Goal: Find specific page/section: Find specific page/section

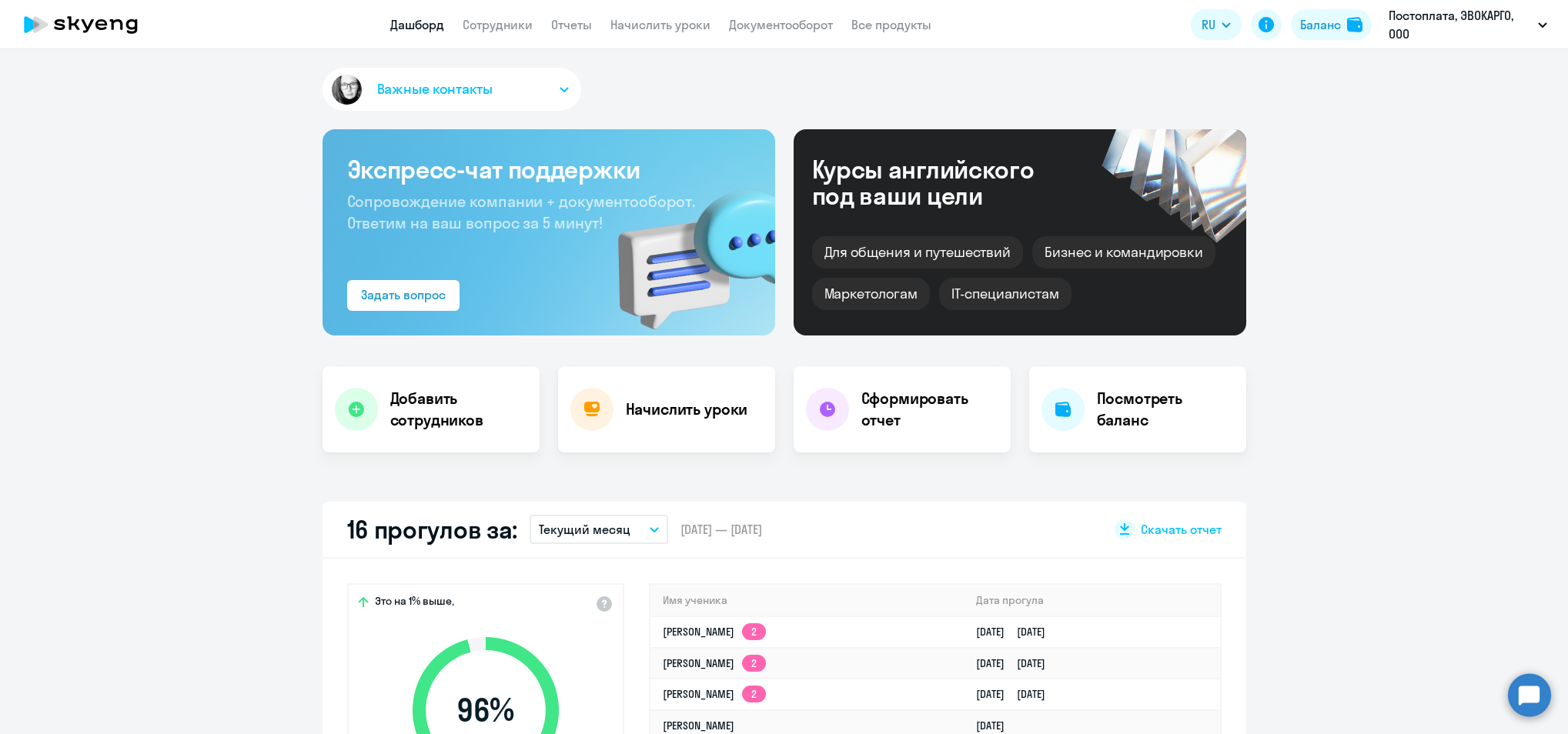
select select "30"
click at [498, 13] on app-header "Дашборд Сотрудники Отчеты Начислить уроки Документооборот Все продукты Дашборд …" at bounding box center [784, 25] width 1568 height 49
drag, startPoint x: 498, startPoint y: 13, endPoint x: 497, endPoint y: 22, distance: 9.1
click at [497, 22] on link "Сотрудники" at bounding box center [497, 24] width 70 height 15
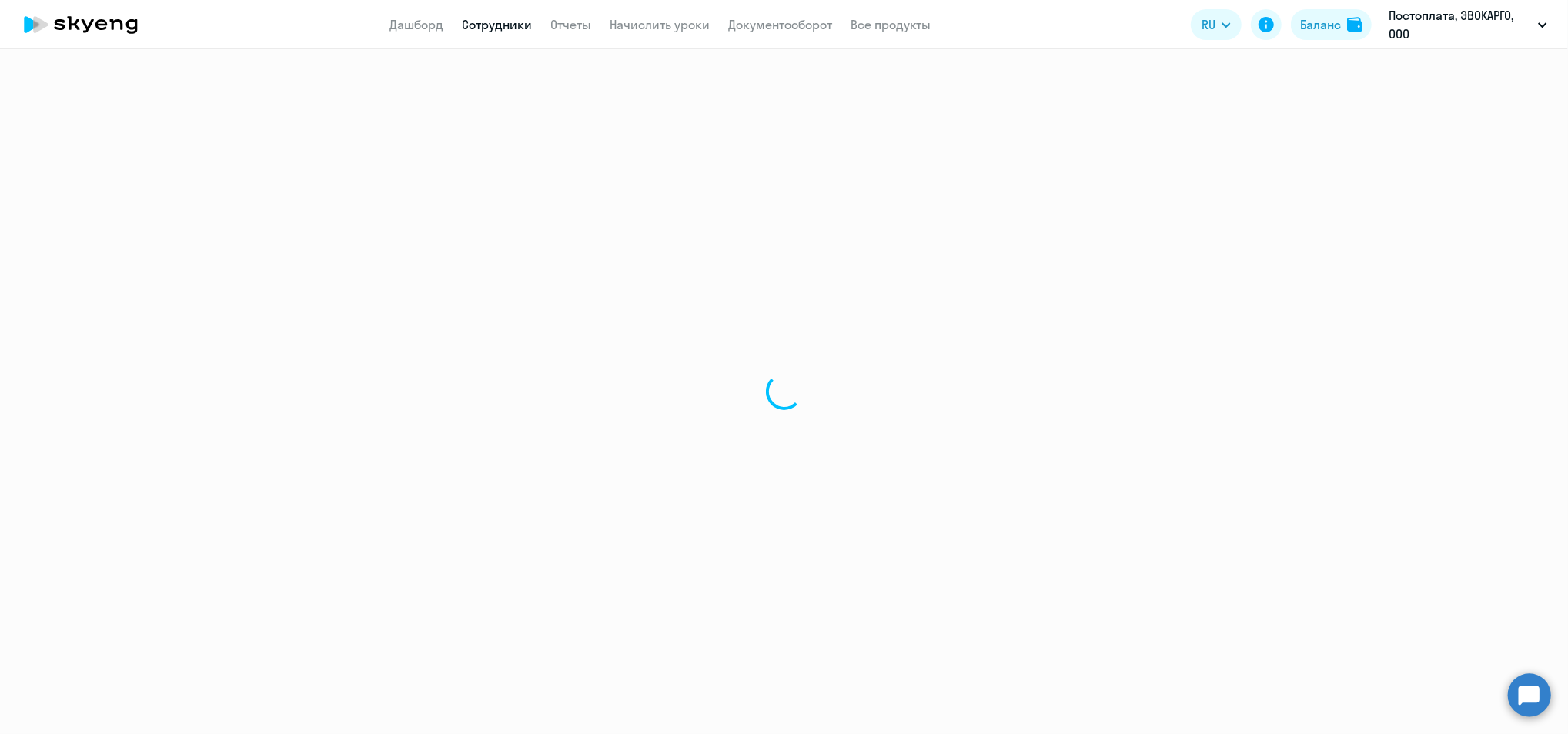
select select "30"
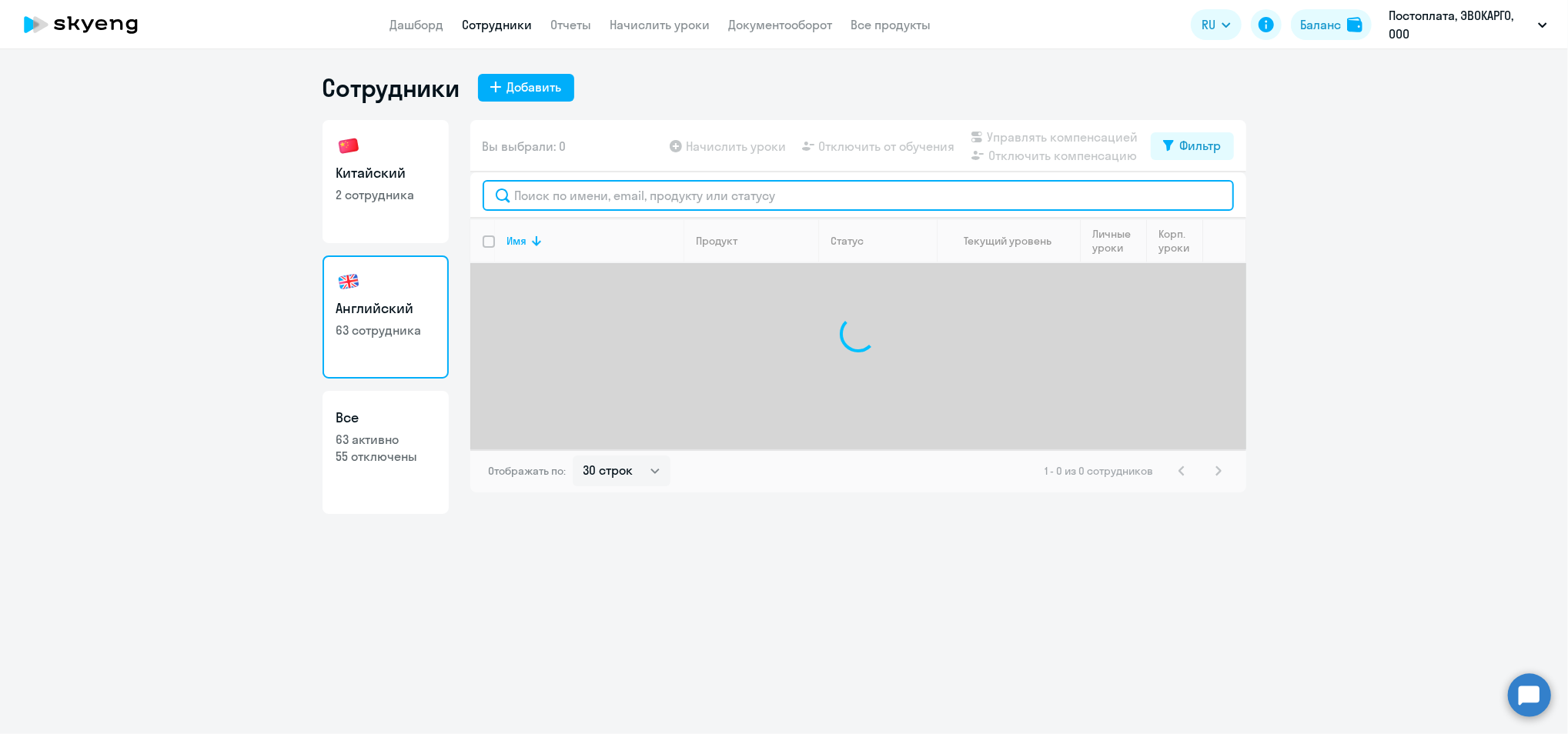
click at [604, 202] on input "text" at bounding box center [859, 195] width 752 height 31
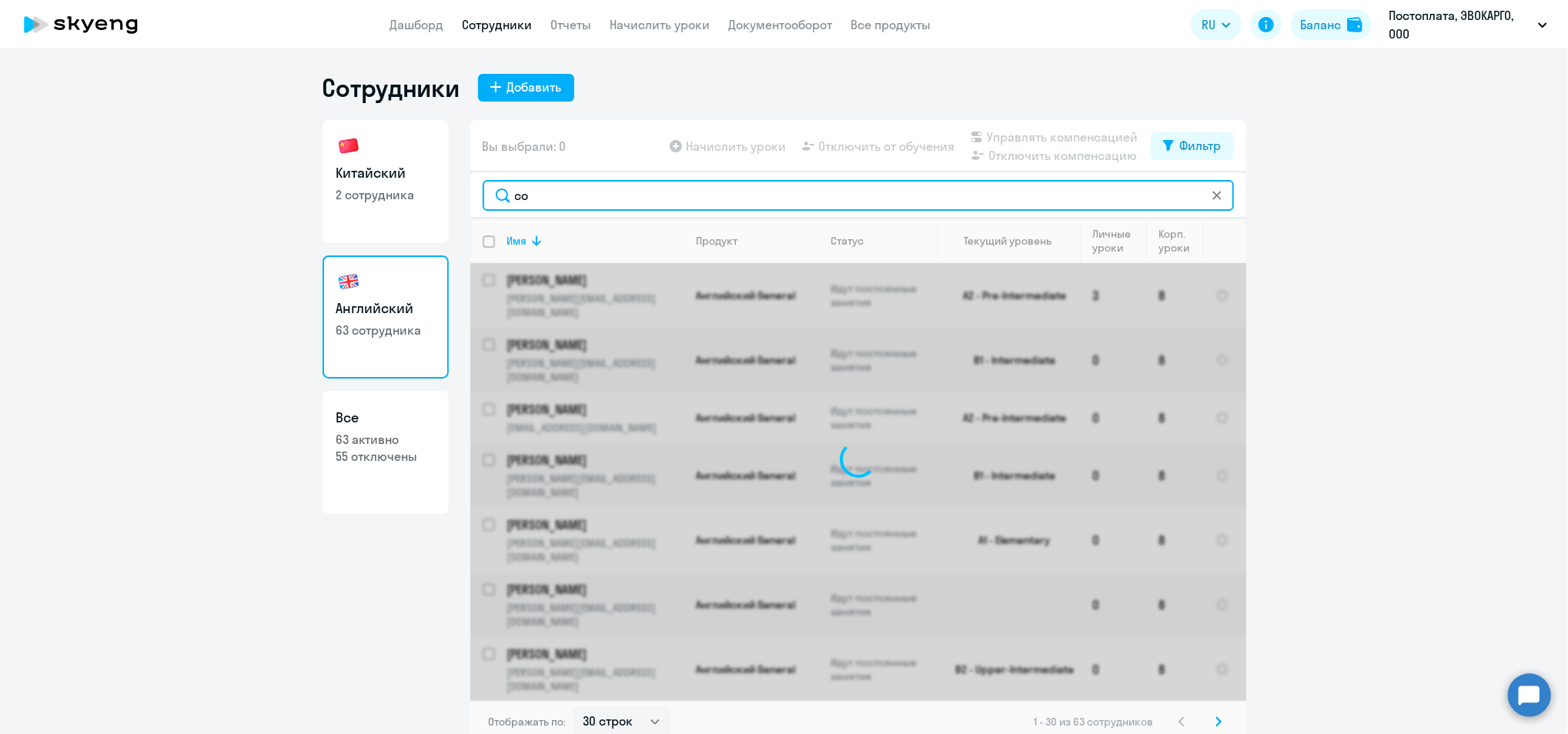
type input "с"
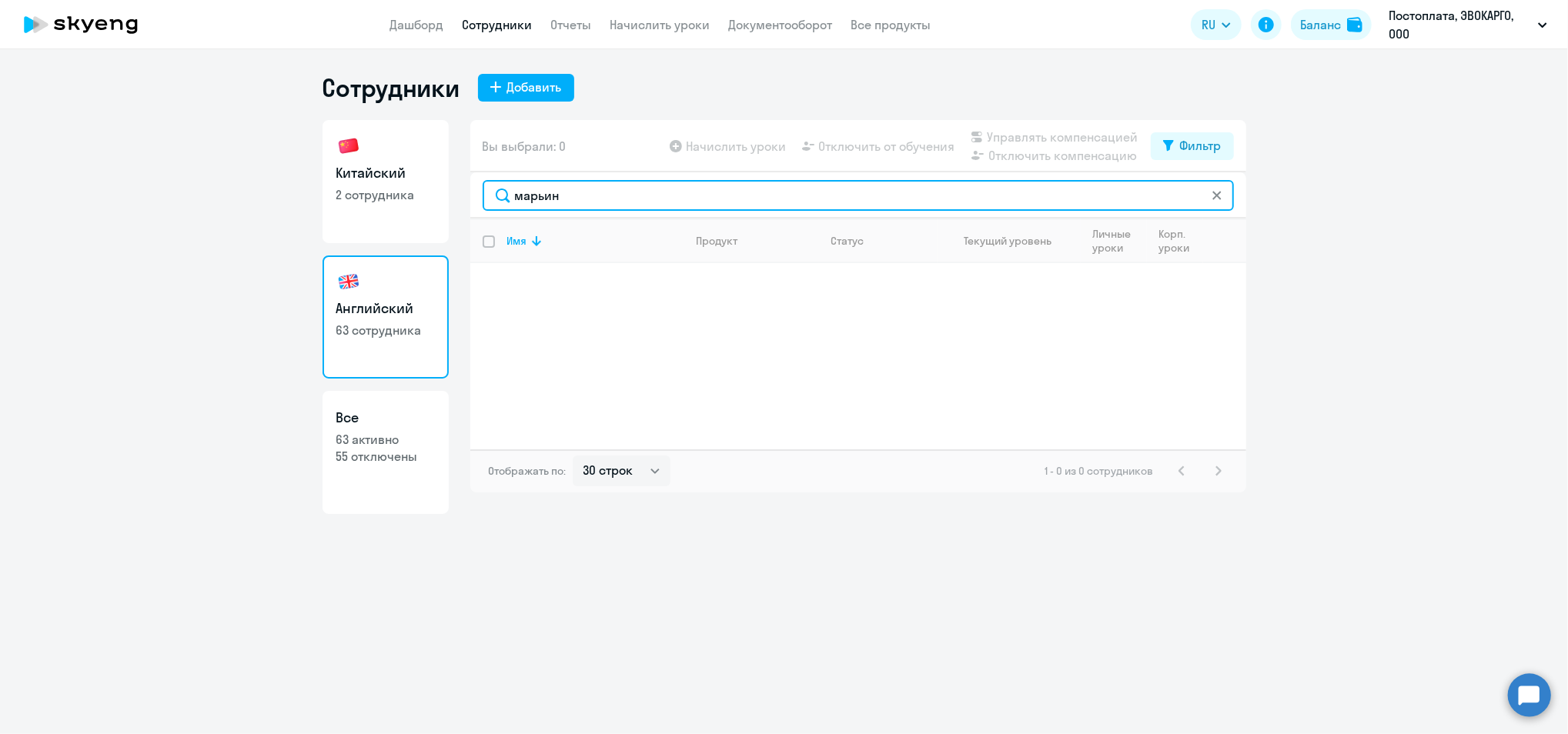
drag, startPoint x: 604, startPoint y: 201, endPoint x: 325, endPoint y: 154, distance: 282.9
click at [345, 160] on div "Китайский 2 сотрудника Английский 63 сотрудника Все 63 активно 55 отключены Вы …" at bounding box center [784, 317] width 924 height 394
type input "марьин"
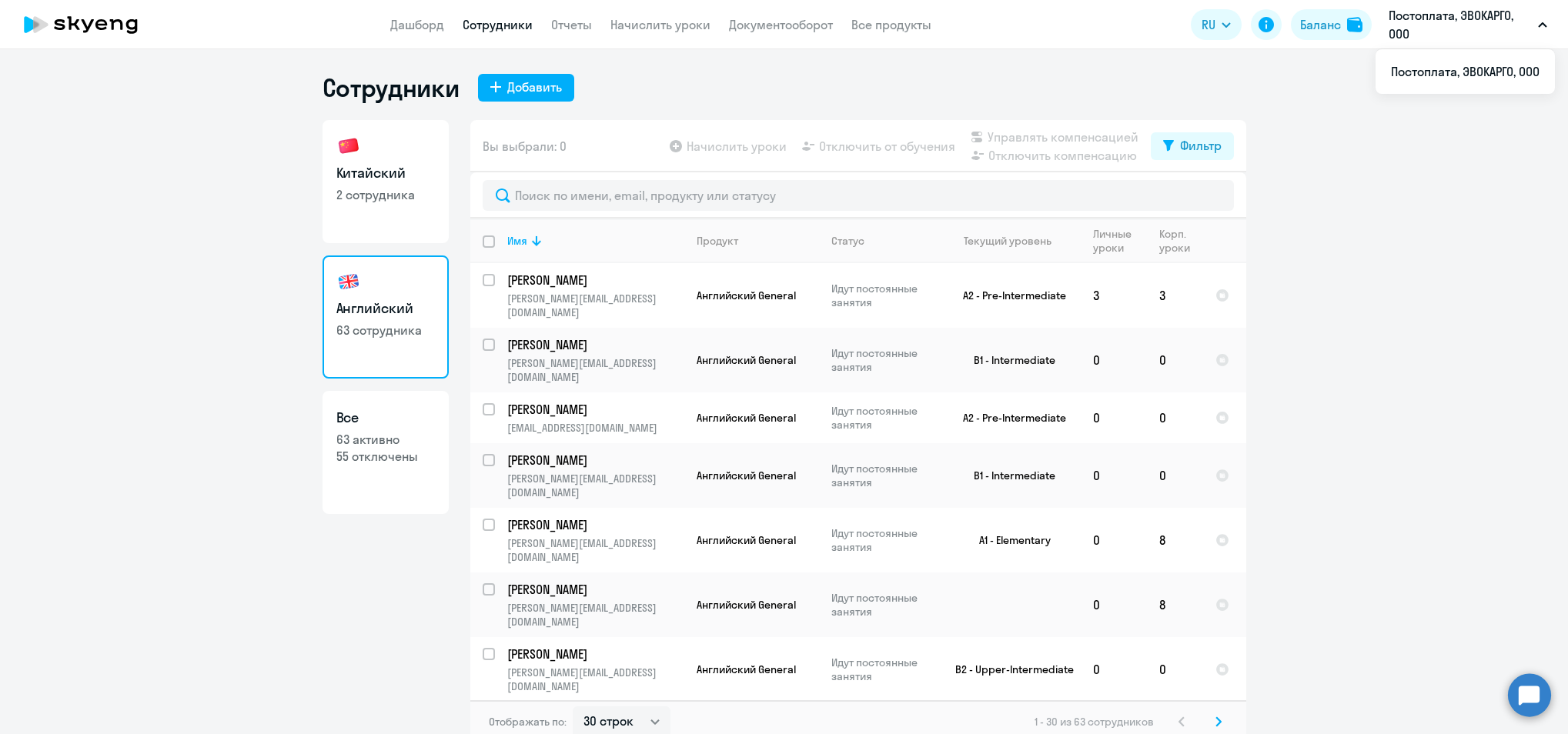
select select "30"
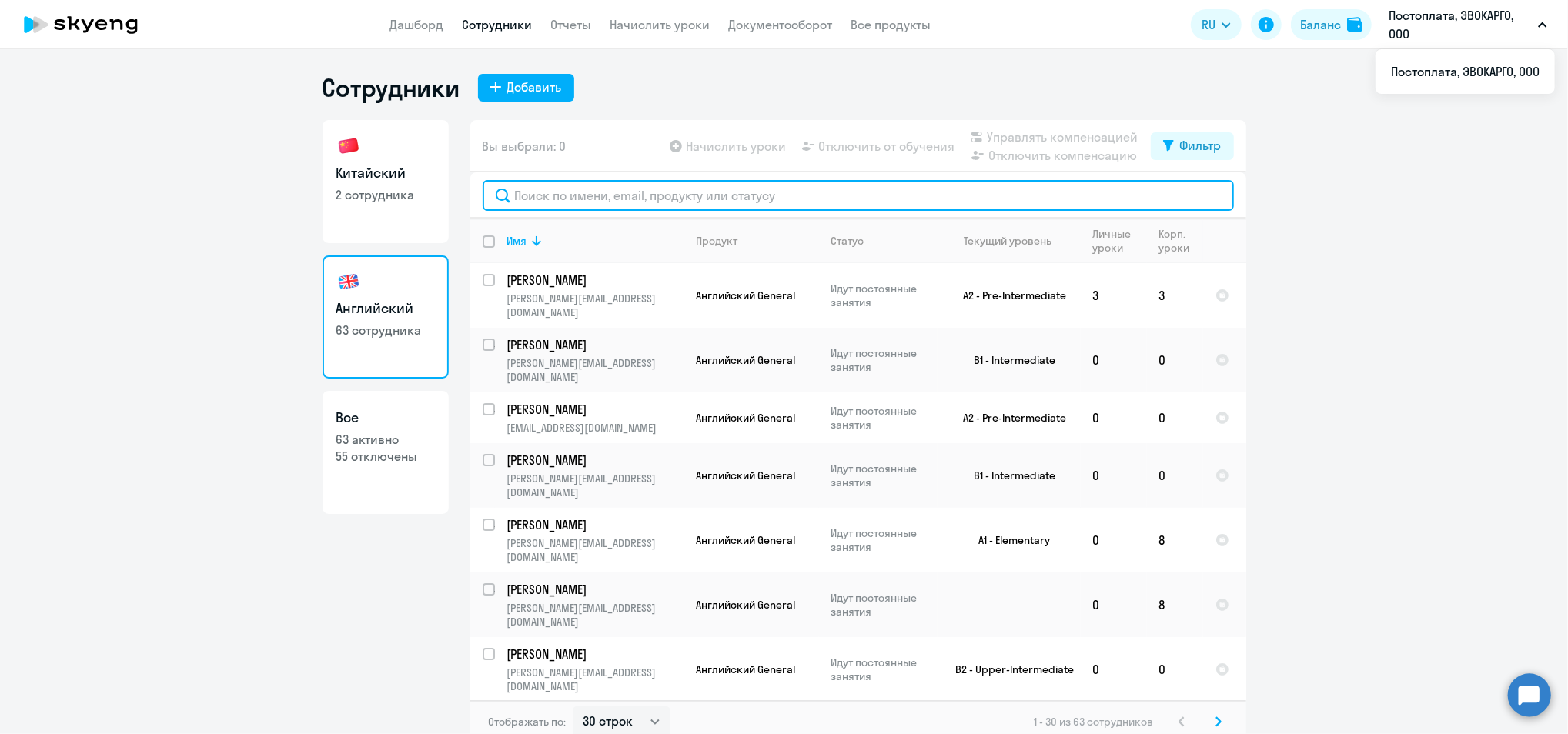
drag, startPoint x: 0, startPoint y: 0, endPoint x: 581, endPoint y: 184, distance: 609.4
click at [581, 184] on input "text" at bounding box center [859, 195] width 752 height 31
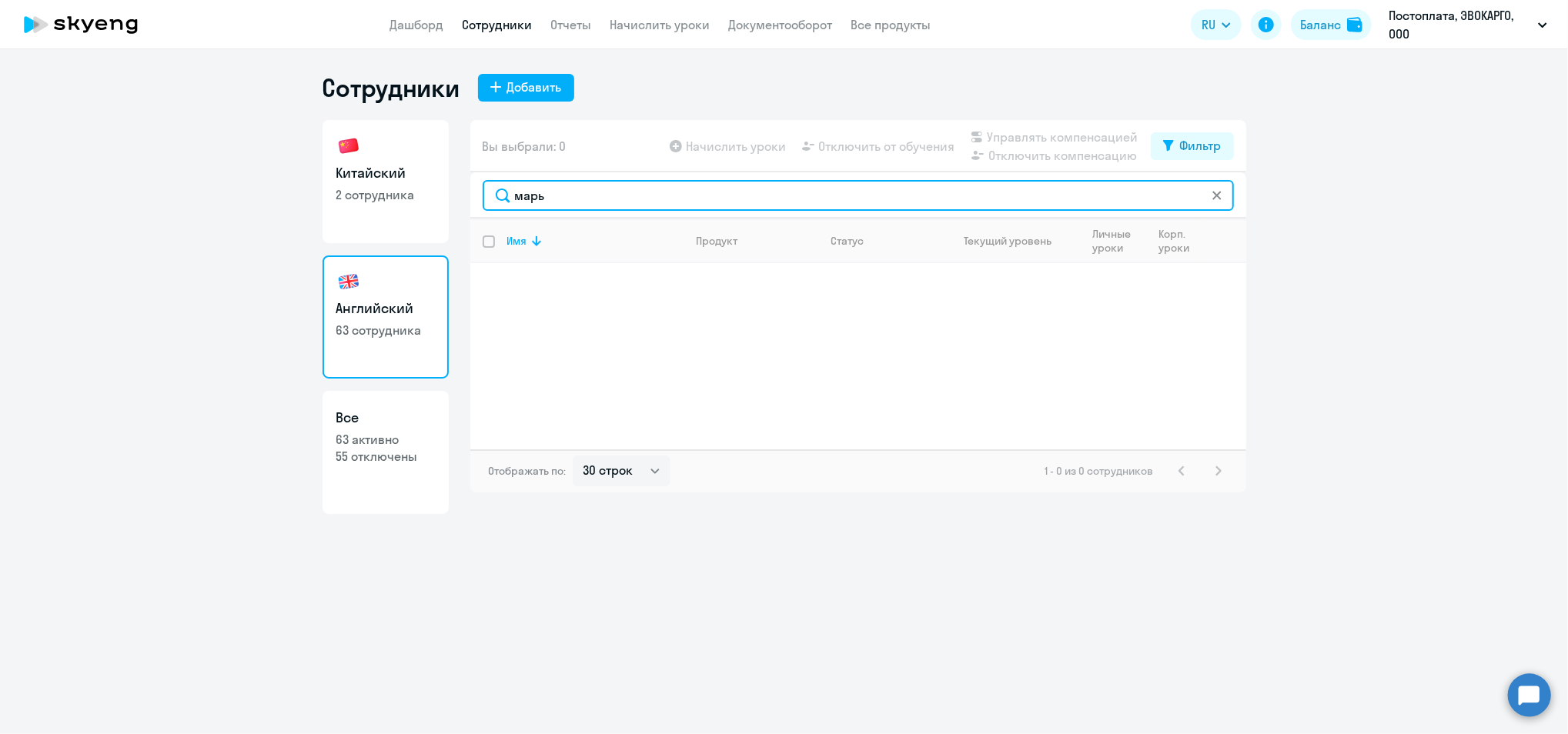
drag, startPoint x: 573, startPoint y: 201, endPoint x: 232, endPoint y: 182, distance: 341.5
click at [281, 189] on ng-component "Сотрудники Добавить Китайский 2 сотрудника Английский 63 сотрудника Все 63 акти…" at bounding box center [784, 293] width 1568 height 442
drag, startPoint x: 535, startPoint y: 202, endPoint x: 437, endPoint y: 200, distance: 98.0
click at [437, 200] on div "Китайский 2 сотрудника Английский 63 сотрудника Все 63 активно 55 отключены Вы …" at bounding box center [784, 317] width 924 height 394
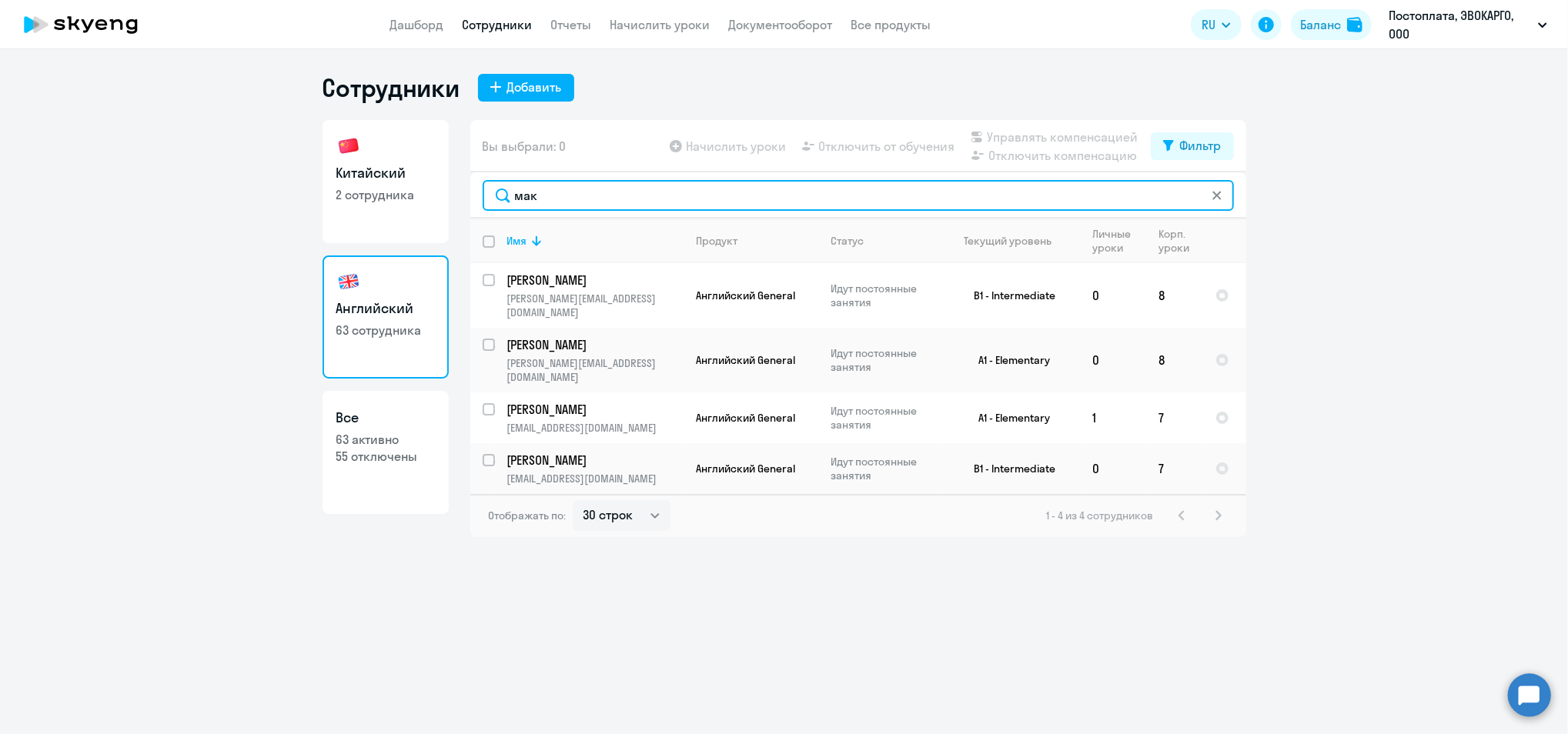
drag, startPoint x: 556, startPoint y: 201, endPoint x: 330, endPoint y: 166, distance: 228.7
click at [372, 176] on div "Китайский 2 сотрудника Английский 63 сотрудника Все 63 активно 55 отключены Вы …" at bounding box center [784, 328] width 924 height 417
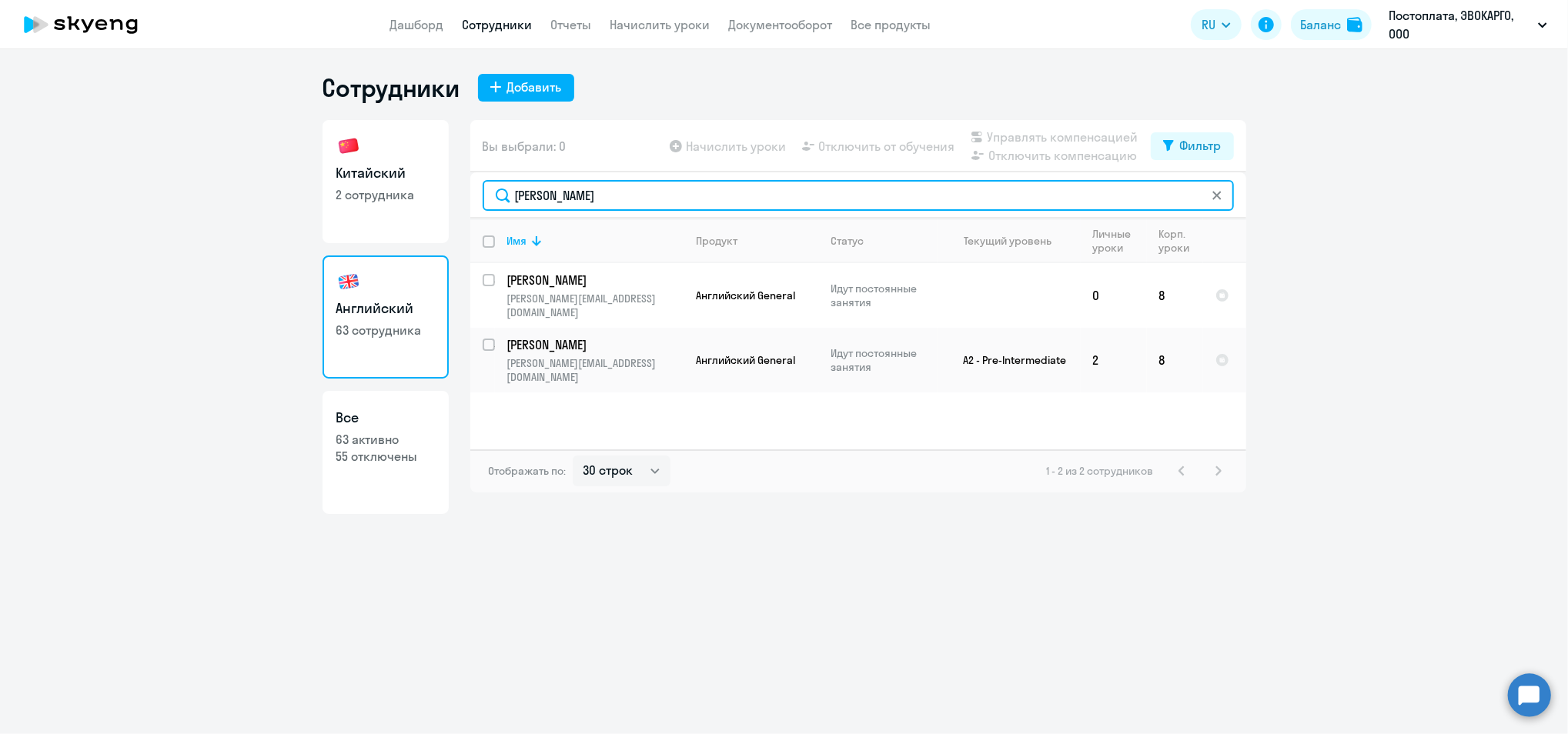
drag, startPoint x: 612, startPoint y: 192, endPoint x: 214, endPoint y: 151, distance: 400.1
click at [214, 151] on ng-component "Сотрудники Добавить Китайский 2 сотрудника Английский 63 сотрудника Все 63 акти…" at bounding box center [784, 293] width 1568 height 442
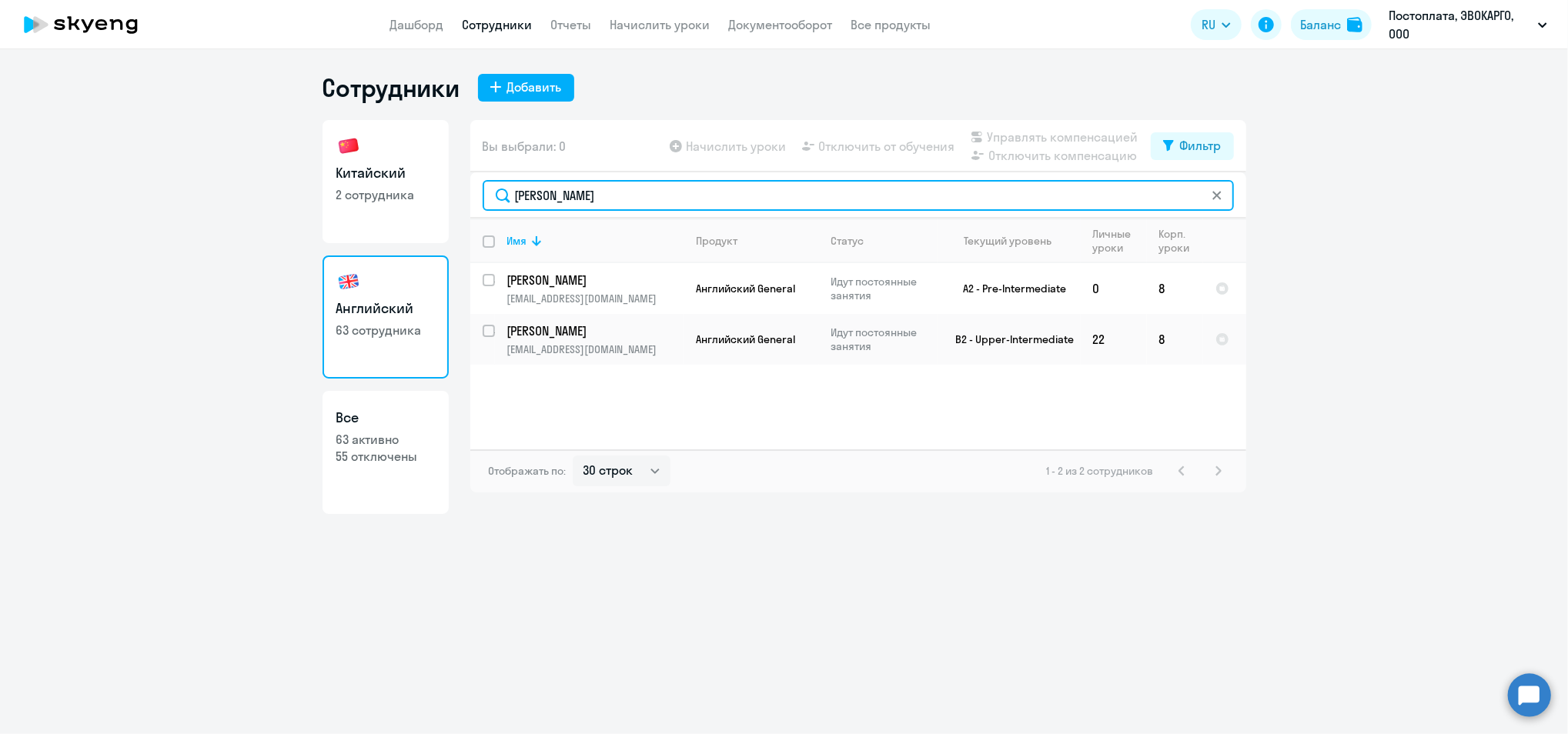
type input "егор"
